Goal: Task Accomplishment & Management: Manage account settings

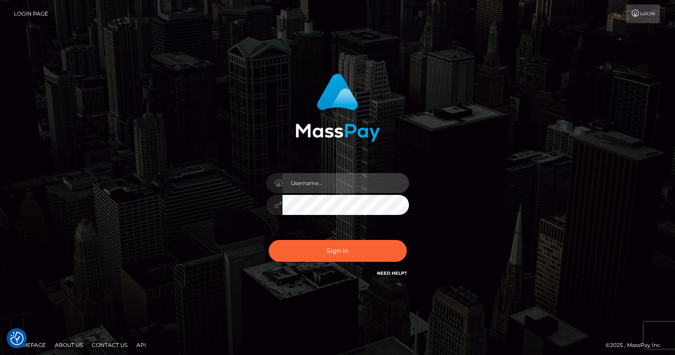
click at [327, 182] on input "text" at bounding box center [345, 183] width 126 height 20
type input "oli.fanvue"
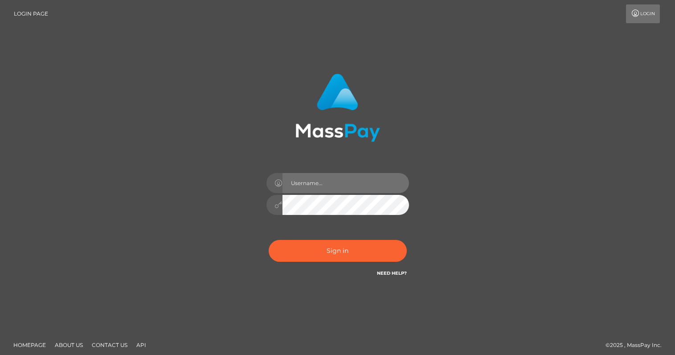
click at [336, 185] on input "text" at bounding box center [345, 183] width 126 height 20
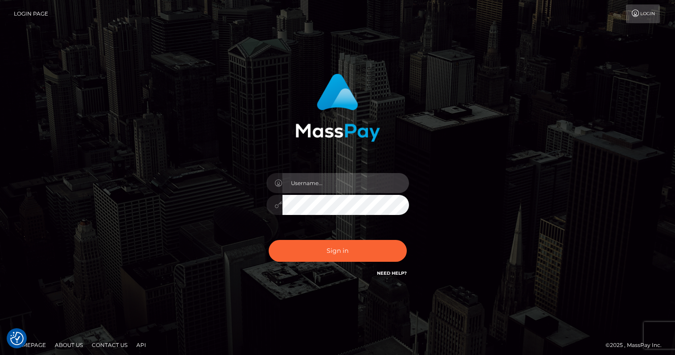
type input "oli.fanvue"
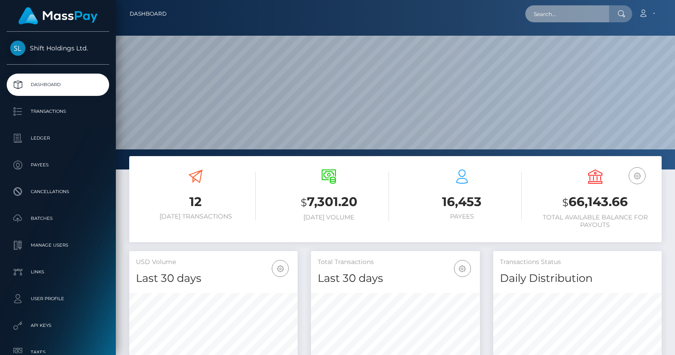
scroll to position [158, 168]
click at [577, 11] on input "text" at bounding box center [567, 13] width 84 height 17
paste input "trinitypride2121@gmail.com"
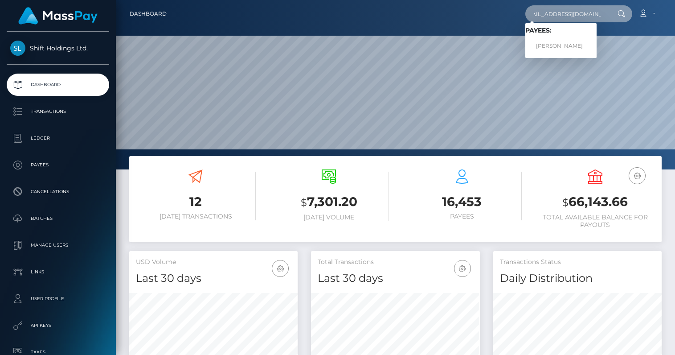
type input "trinitypride2121@gmail.com"
